Goal: Task Accomplishment & Management: Use online tool/utility

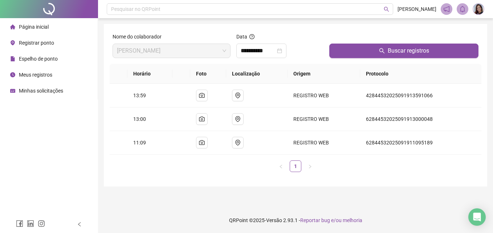
click at [49, 41] on span "Registrar ponto" at bounding box center [36, 43] width 35 height 6
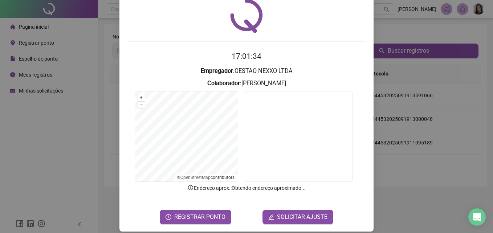
scroll to position [34, 0]
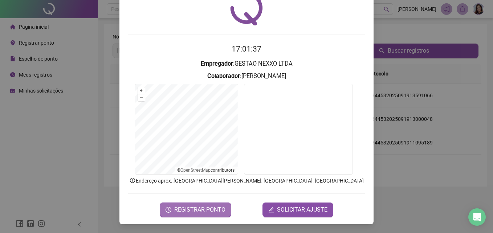
click at [192, 204] on button "REGISTRAR PONTO" at bounding box center [195, 209] width 71 height 15
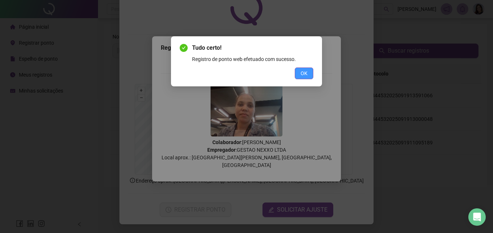
click at [303, 72] on span "OK" at bounding box center [303, 73] width 7 height 8
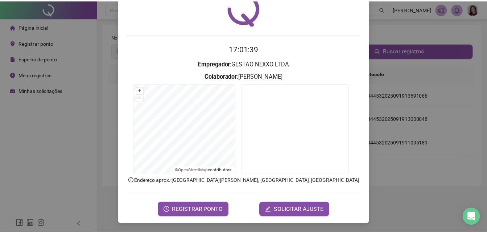
scroll to position [0, 0]
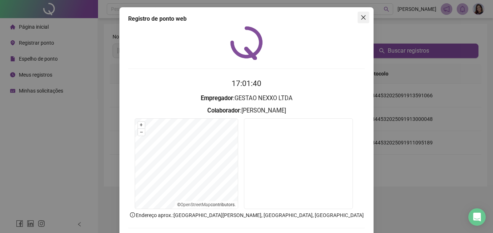
click at [361, 19] on icon "close" at bounding box center [363, 18] width 6 height 6
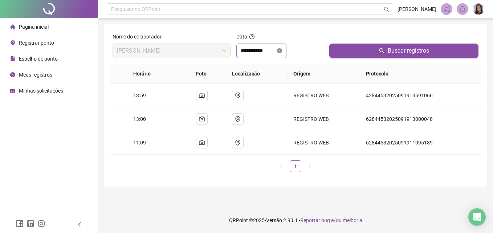
click at [282, 50] on icon "close-circle" at bounding box center [279, 50] width 5 height 5
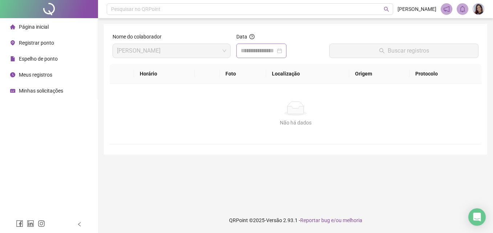
click at [282, 50] on div at bounding box center [261, 50] width 41 height 9
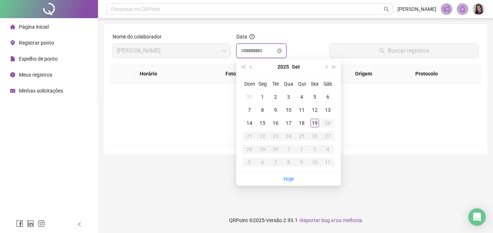
type input "**********"
click at [316, 123] on div "19" at bounding box center [314, 123] width 9 height 9
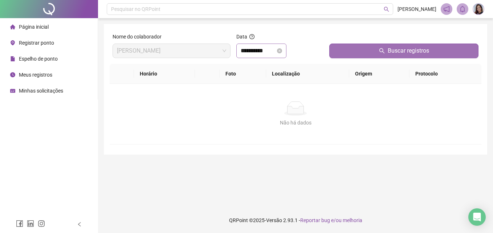
click at [379, 50] on icon "search" at bounding box center [382, 51] width 6 height 6
